Goal: Transaction & Acquisition: Purchase product/service

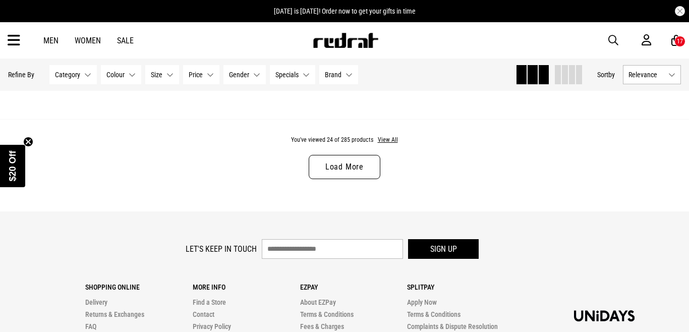
click at [677, 42] on div "17" at bounding box center [680, 41] width 6 height 7
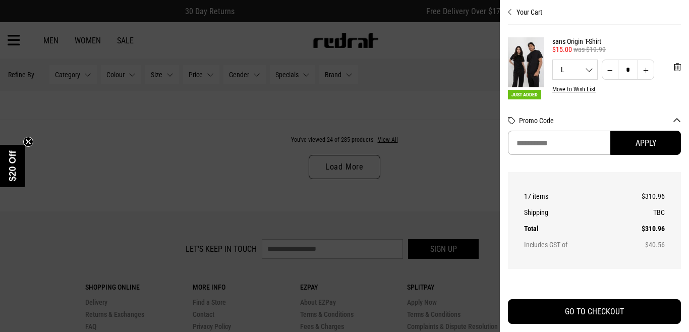
click at [215, 152] on div at bounding box center [344, 166] width 689 height 332
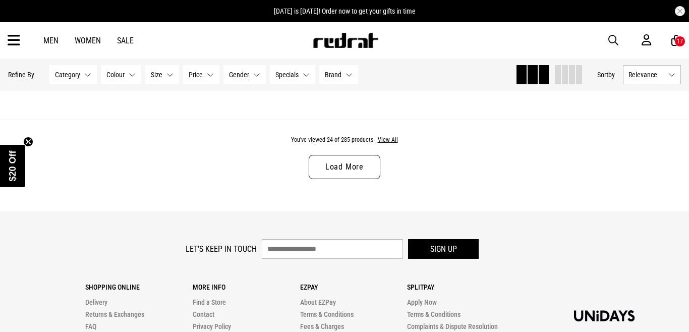
click at [19, 39] on icon at bounding box center [14, 40] width 13 height 17
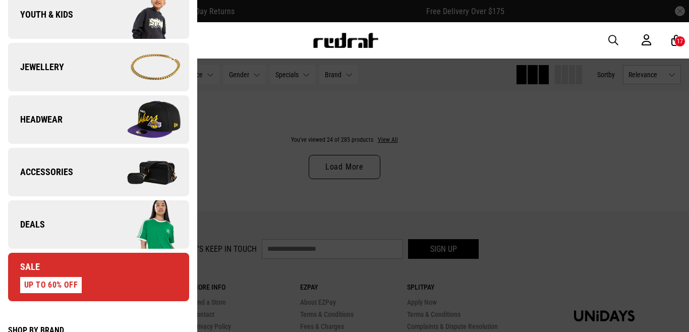
scroll to position [275, 0]
click at [43, 274] on div "Sale UP TO 60% OFF" at bounding box center [45, 277] width 74 height 32
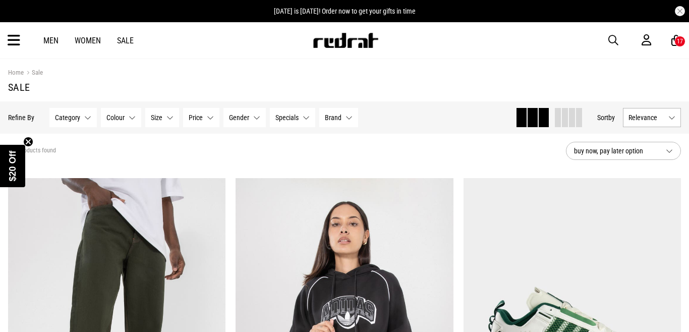
click at [246, 115] on span "Gender" at bounding box center [239, 117] width 20 height 8
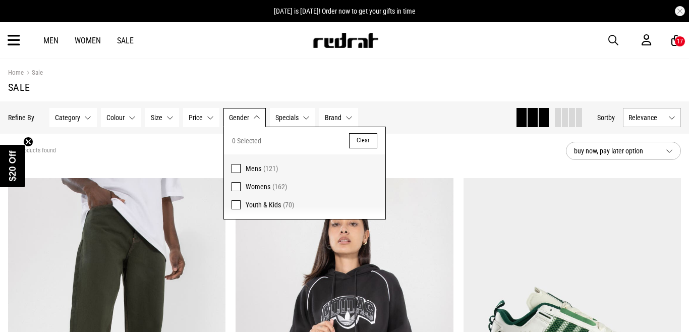
click at [237, 164] on span at bounding box center [236, 168] width 9 height 9
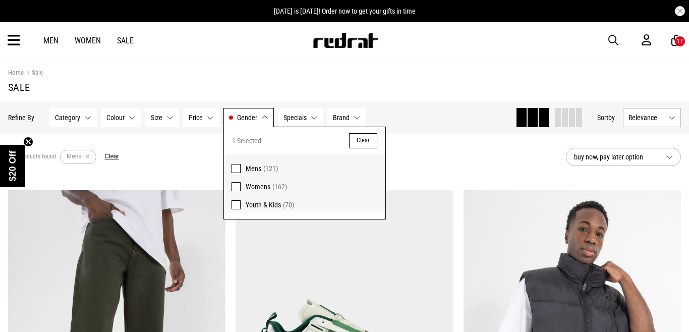
click at [432, 69] on div "Home Sale" at bounding box center [344, 72] width 673 height 11
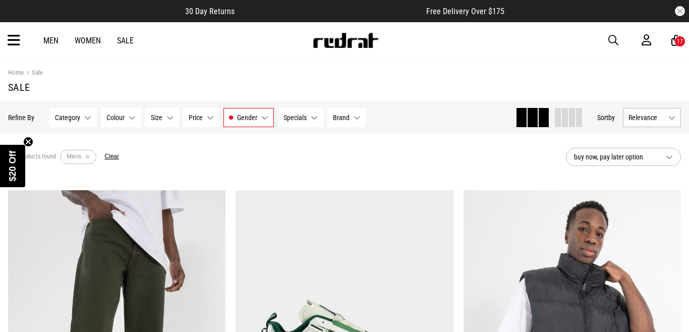
click at [655, 114] on span "Relevance" at bounding box center [646, 117] width 36 height 8
click at [634, 171] on li "Price (Lowest)" at bounding box center [651, 173] width 57 height 19
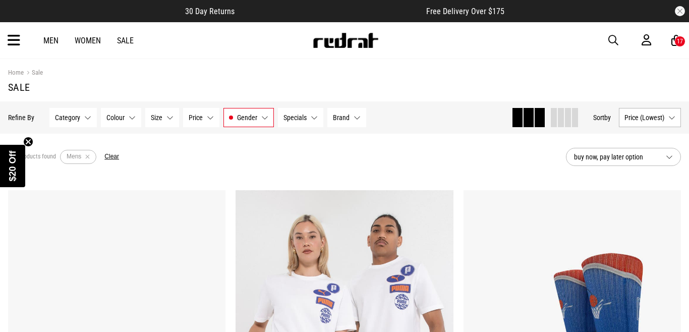
click at [568, 120] on div at bounding box center [564, 117] width 28 height 19
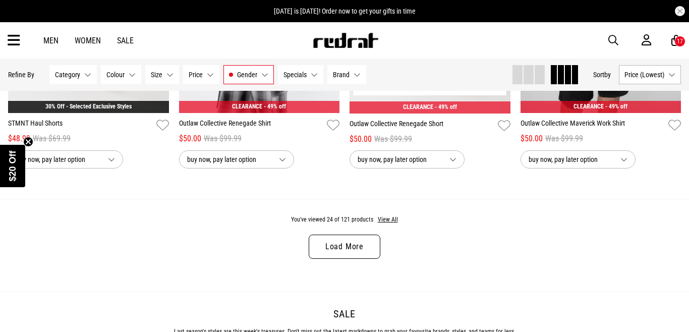
scroll to position [1827, 0]
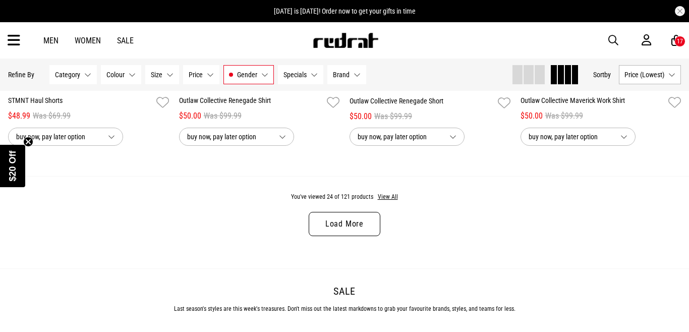
click at [359, 218] on link "Load More" at bounding box center [345, 224] width 72 height 24
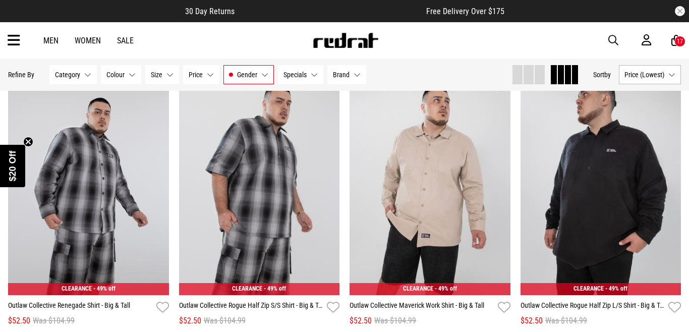
scroll to position [2305, 0]
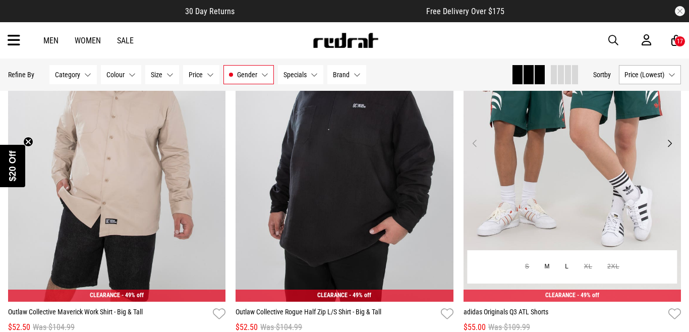
scroll to position [1025, 0]
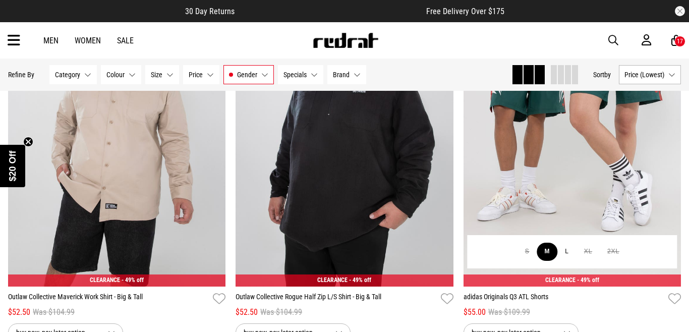
click at [549, 250] on button "M" at bounding box center [547, 252] width 21 height 18
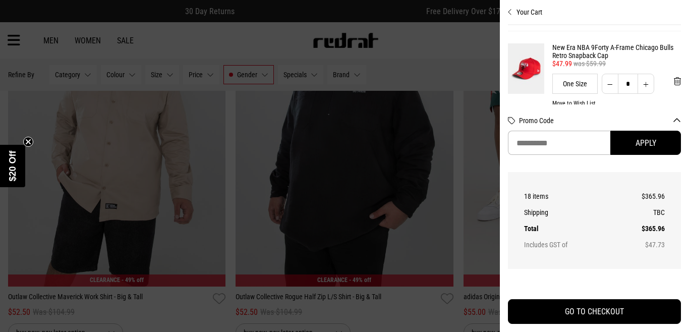
scroll to position [1177, 0]
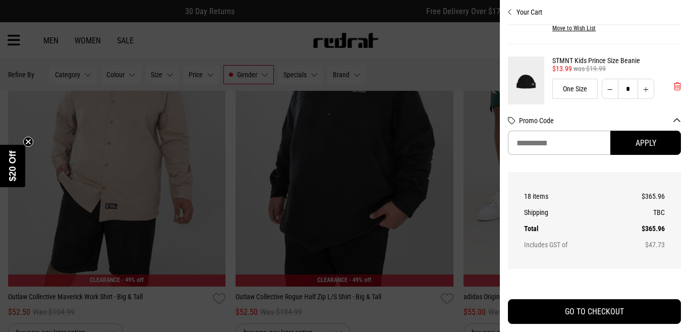
click at [674, 83] on span "'Remove from cart" at bounding box center [677, 87] width 7 height 10
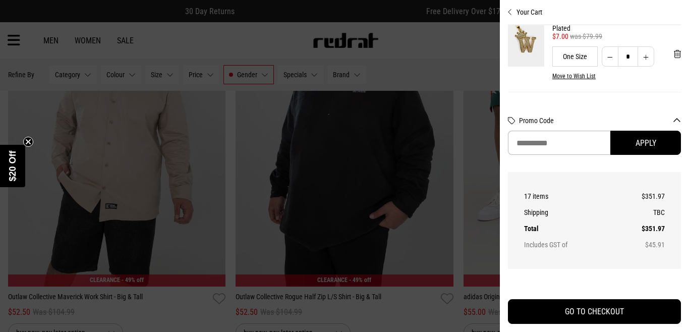
scroll to position [443, 0]
